Goal: Information Seeking & Learning: Learn about a topic

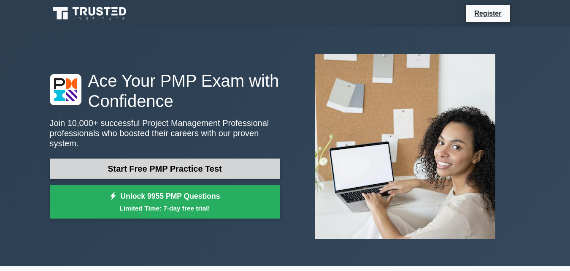
click at [154, 158] on link "Start Free PMP Practice Test" at bounding box center [165, 168] width 230 height 20
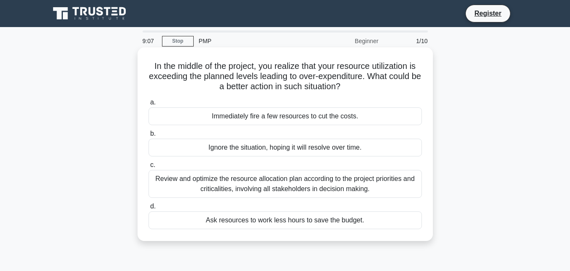
drag, startPoint x: 429, startPoint y: 176, endPoint x: 163, endPoint y: 201, distance: 267.4
click at [163, 201] on div "In the middle of the project, you realize that your resource utilization is exc…" at bounding box center [285, 144] width 289 height 187
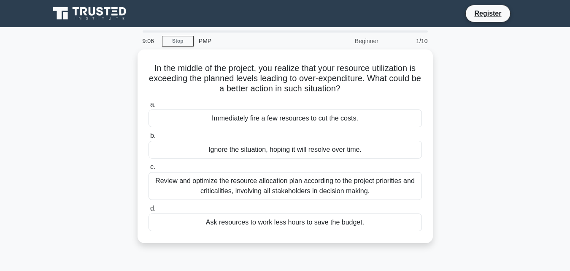
click at [68, 169] on div "In the middle of the project, you realize that your resource utilization is exc…" at bounding box center [285, 150] width 481 height 203
